Goal: Task Accomplishment & Management: Use online tool/utility

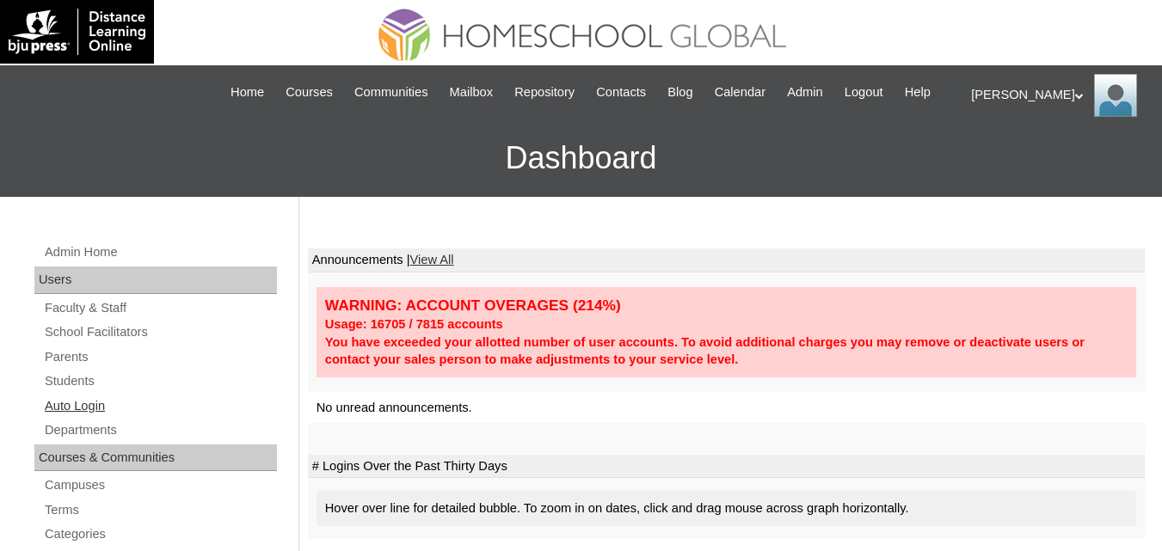
click at [96, 417] on link "Auto Login" at bounding box center [160, 405] width 234 height 21
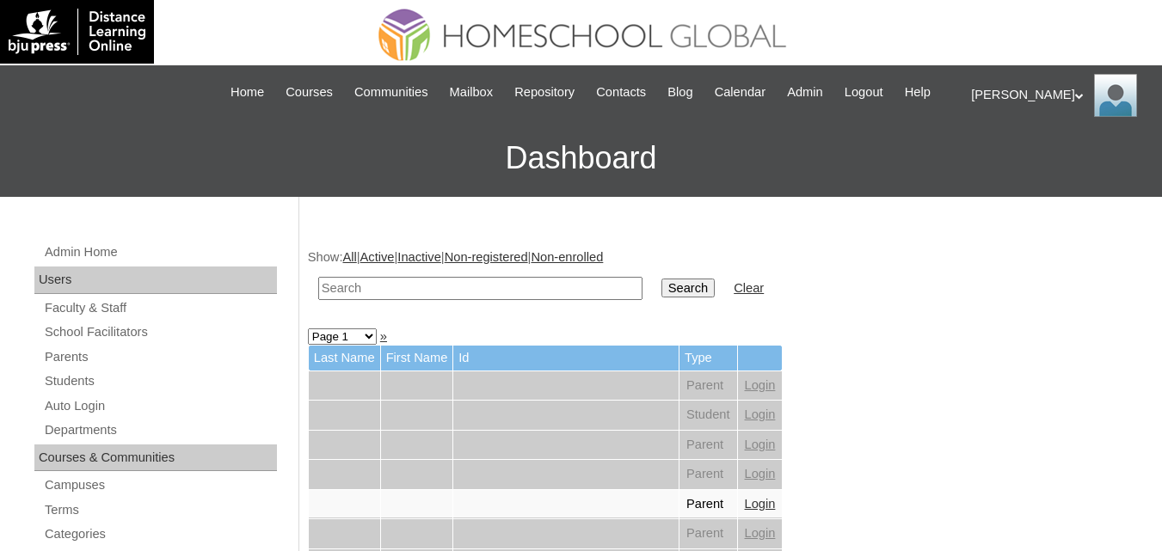
click at [424, 300] on input "text" at bounding box center [480, 288] width 324 height 23
paste input "Duchess [PERSON_NAME]"
type input "Duchess [PERSON_NAME]"
click at [661, 297] on input "Search" at bounding box center [687, 288] width 53 height 19
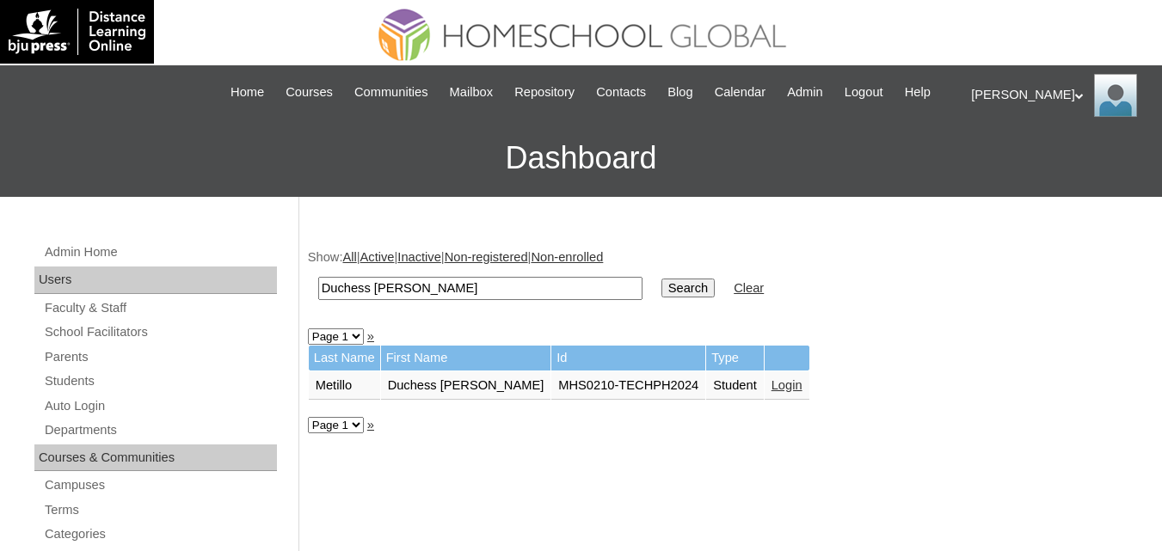
click at [771, 392] on link "Login" at bounding box center [786, 385] width 31 height 14
